Goal: Use online tool/utility: Utilize a website feature to perform a specific function

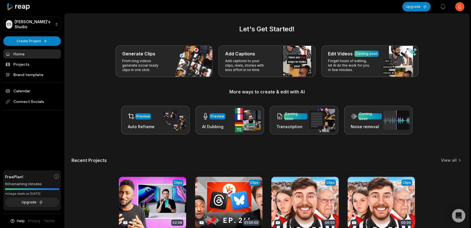
scroll to position [32, 0]
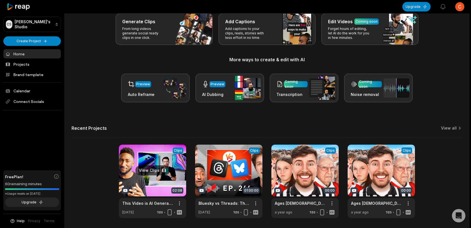
click at [157, 158] on link at bounding box center [152, 181] width 67 height 73
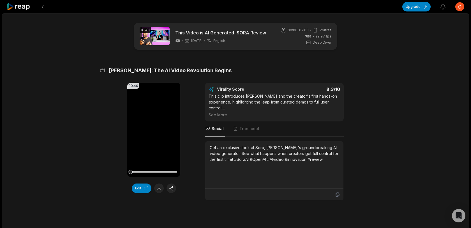
click at [174, 190] on button at bounding box center [171, 189] width 10 height 10
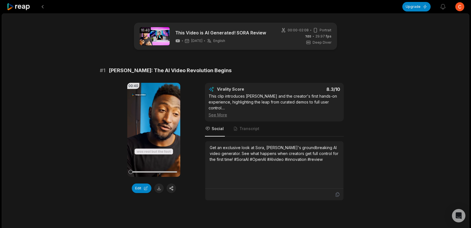
click at [174, 190] on button at bounding box center [171, 189] width 10 height 10
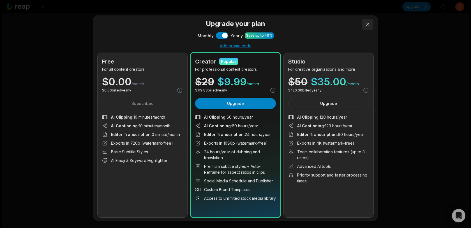
click at [366, 23] on button at bounding box center [367, 24] width 11 height 11
